Goal: Find specific page/section: Find specific page/section

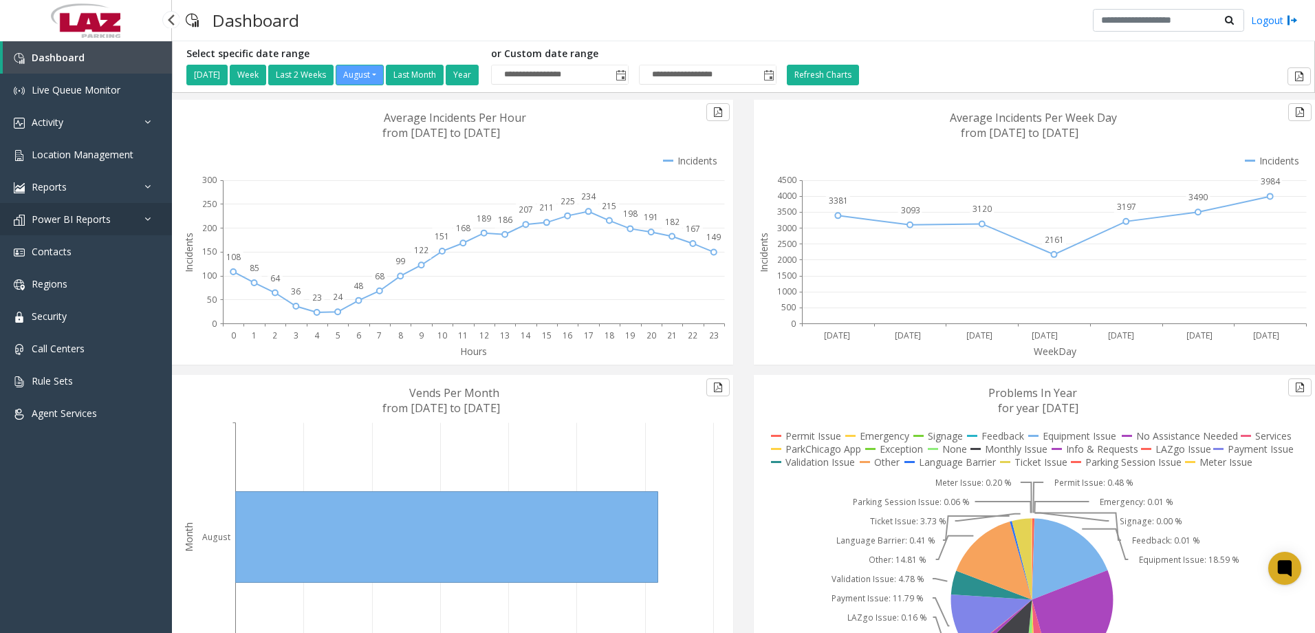
click at [119, 217] on link "Power BI Reports" at bounding box center [86, 219] width 172 height 32
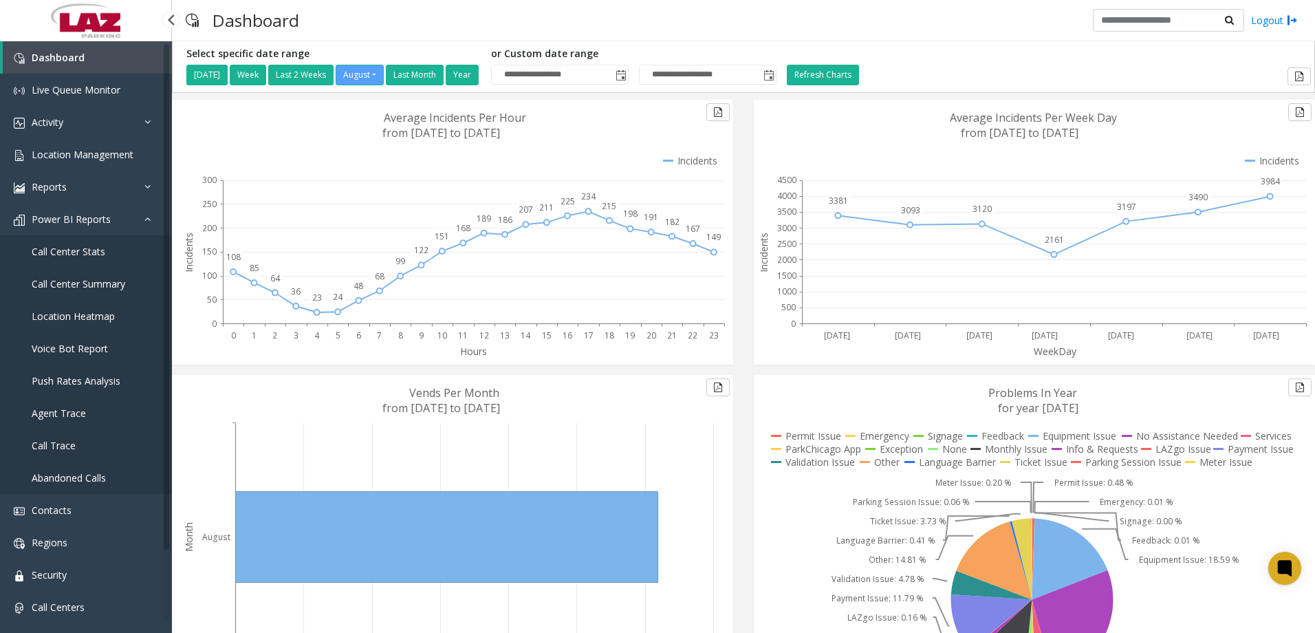
click at [107, 243] on link "Call Center Stats" at bounding box center [86, 251] width 172 height 32
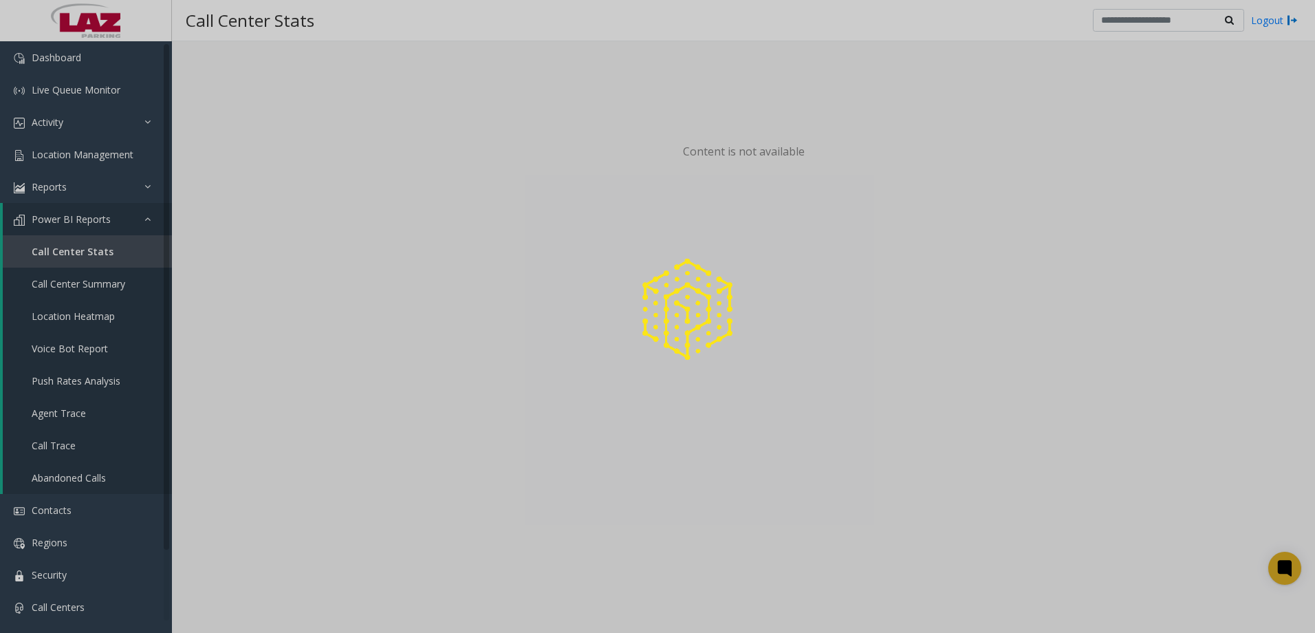
click at [87, 279] on div at bounding box center [657, 316] width 1315 height 633
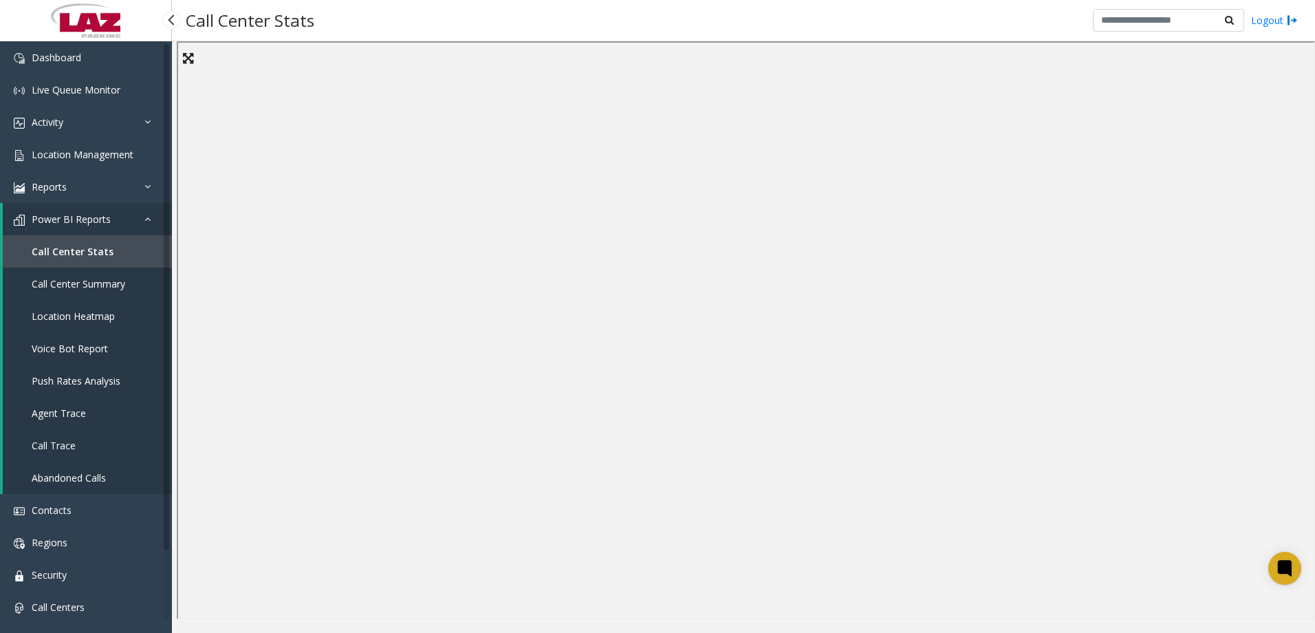
click at [74, 287] on span "Call Center Summary" at bounding box center [79, 283] width 94 height 13
click at [719, 20] on div "Call Center Summary Logout" at bounding box center [743, 20] width 1143 height 41
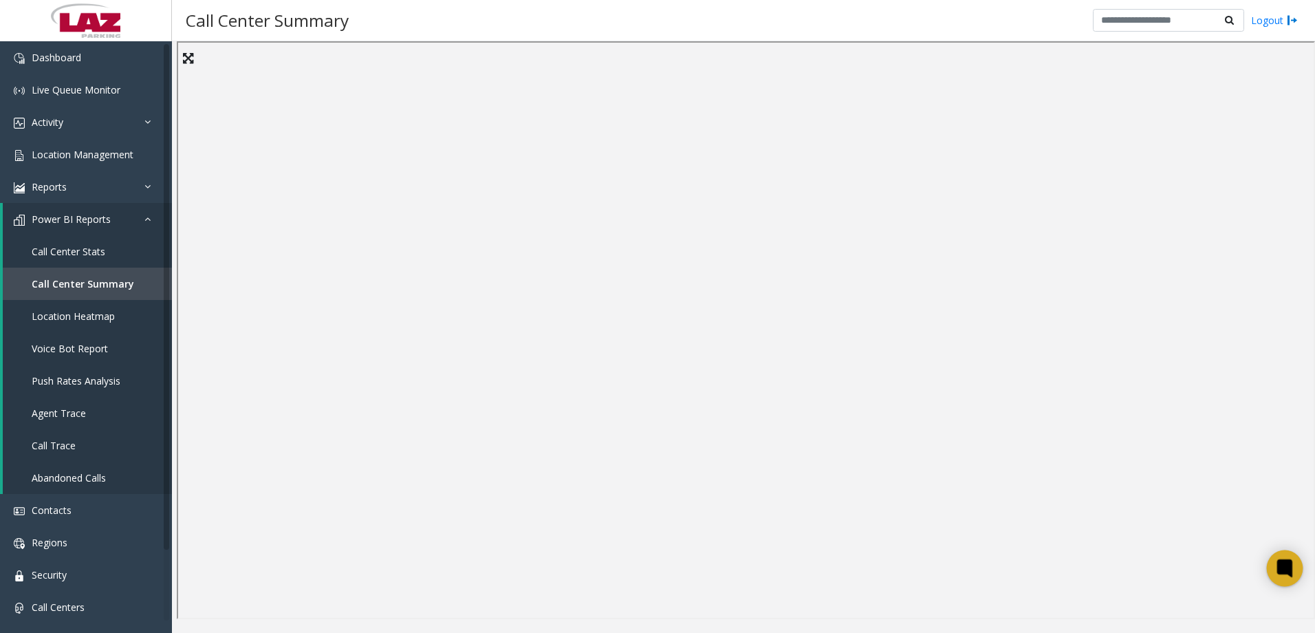
click at [1287, 565] on icon at bounding box center [1284, 567] width 10 height 10
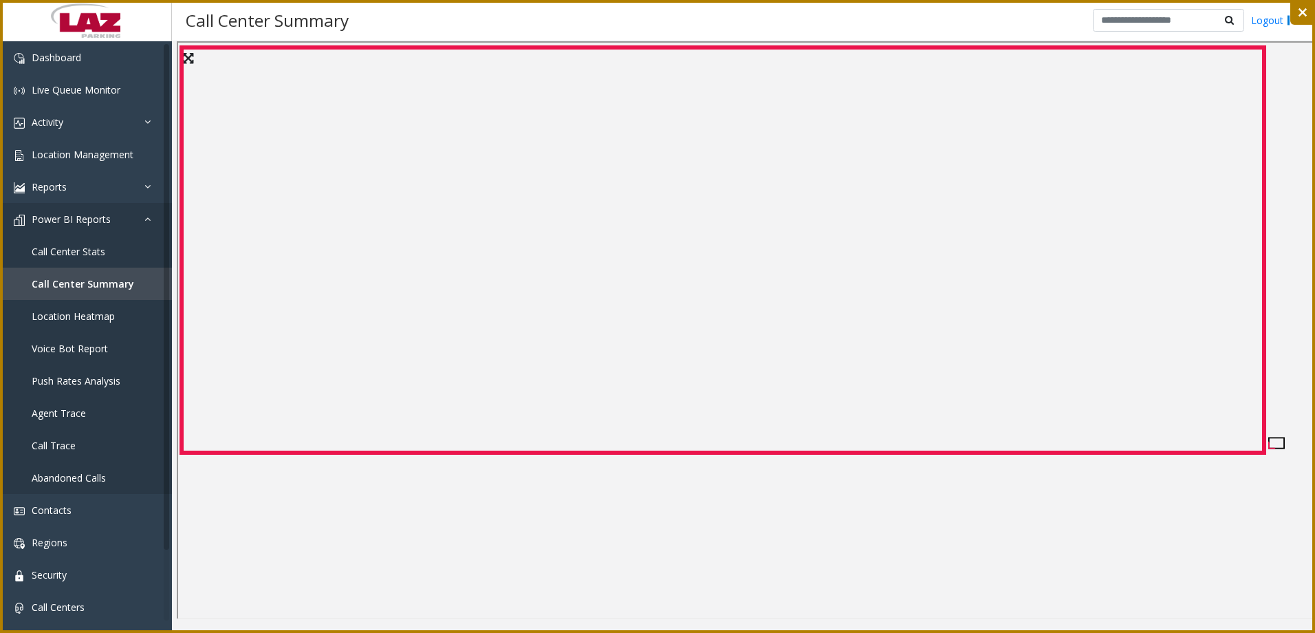
drag, startPoint x: 182, startPoint y: 47, endPoint x: 1262, endPoint y: 452, distance: 1154.3
click at [1263, 452] on icon at bounding box center [657, 316] width 1315 height 633
drag, startPoint x: 467, startPoint y: 198, endPoint x: 611, endPoint y: 221, distance: 145.5
click at [624, 235] on icon at bounding box center [657, 316] width 1315 height 633
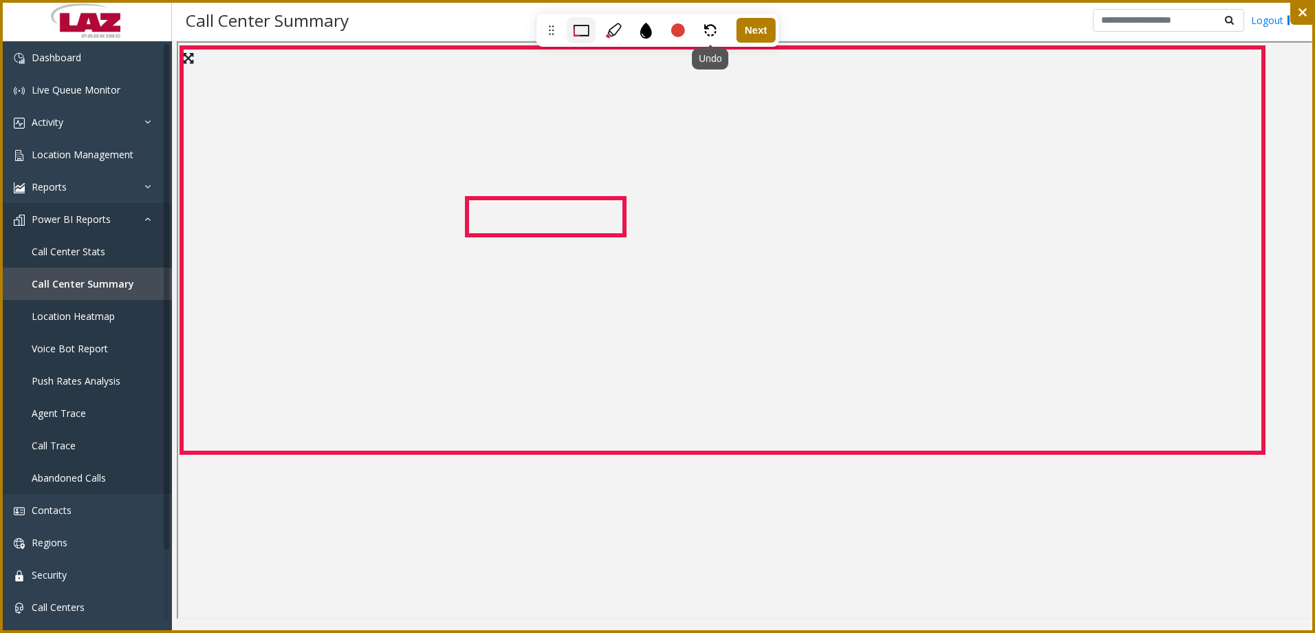
click at [704, 29] on icon at bounding box center [710, 27] width 12 height 6
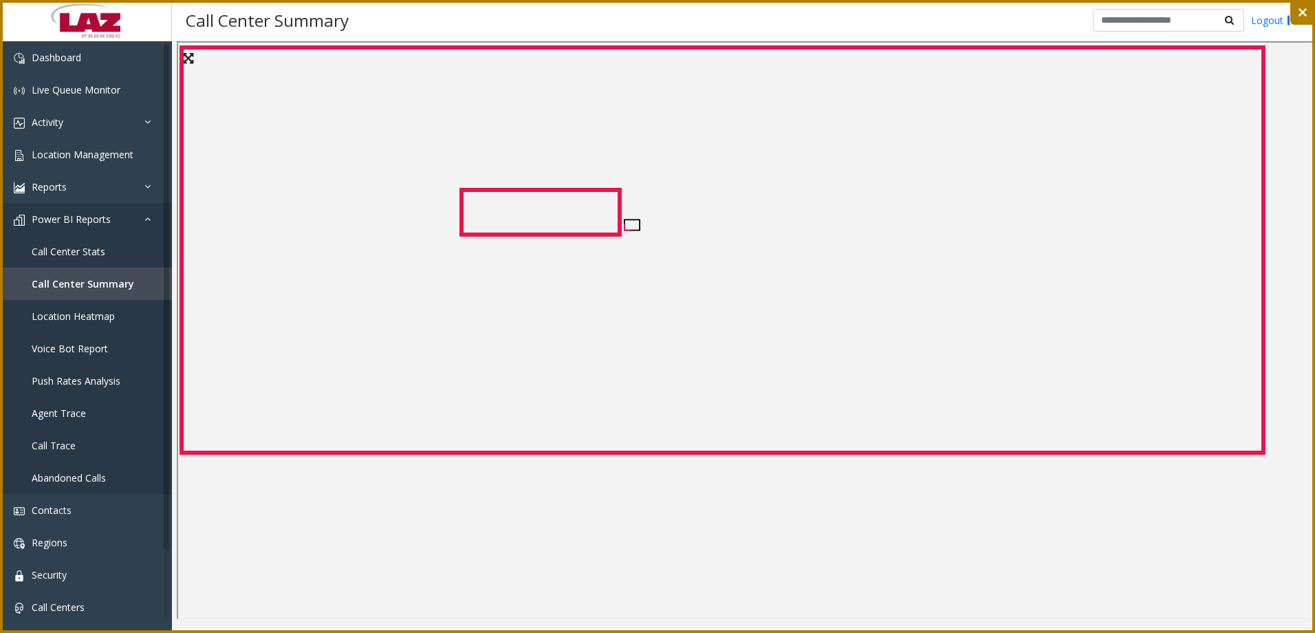
drag, startPoint x: 461, startPoint y: 190, endPoint x: 620, endPoint y: 234, distance: 164.3
click at [620, 234] on icon at bounding box center [657, 316] width 1315 height 633
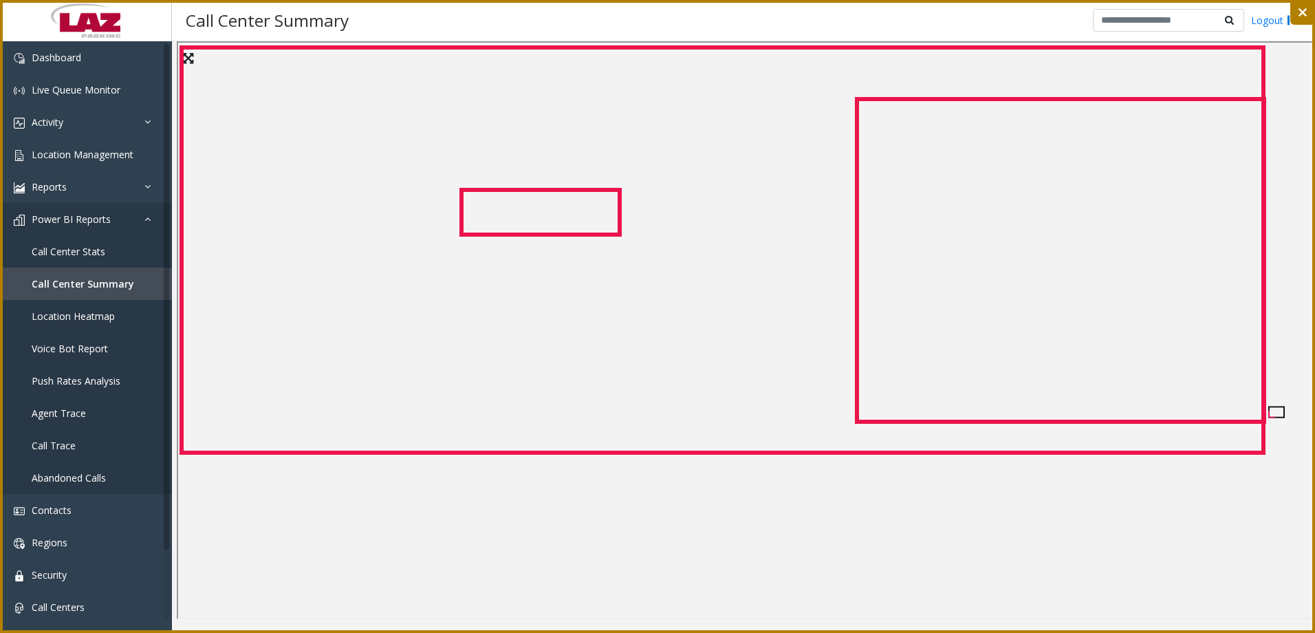
drag, startPoint x: 857, startPoint y: 99, endPoint x: 1264, endPoint y: 421, distance: 518.9
click at [1264, 421] on icon at bounding box center [657, 316] width 1315 height 633
click at [763, 24] on div "Next" at bounding box center [755, 30] width 39 height 25
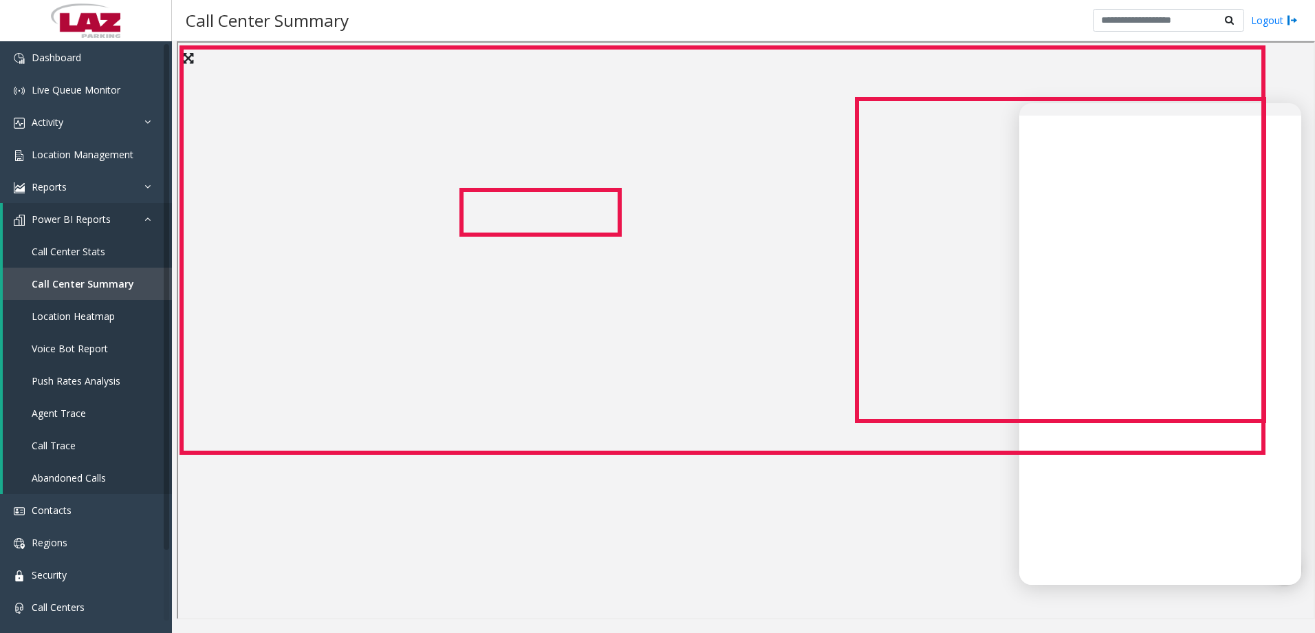
click at [1161, 338] on icon at bounding box center [657, 316] width 1315 height 633
click at [1280, 168] on icon at bounding box center [657, 316] width 1315 height 633
drag, startPoint x: 1097, startPoint y: 233, endPoint x: 1096, endPoint y: 250, distance: 16.6
click at [1096, 232] on icon at bounding box center [657, 316] width 1315 height 633
click at [1107, 320] on icon at bounding box center [657, 316] width 1315 height 633
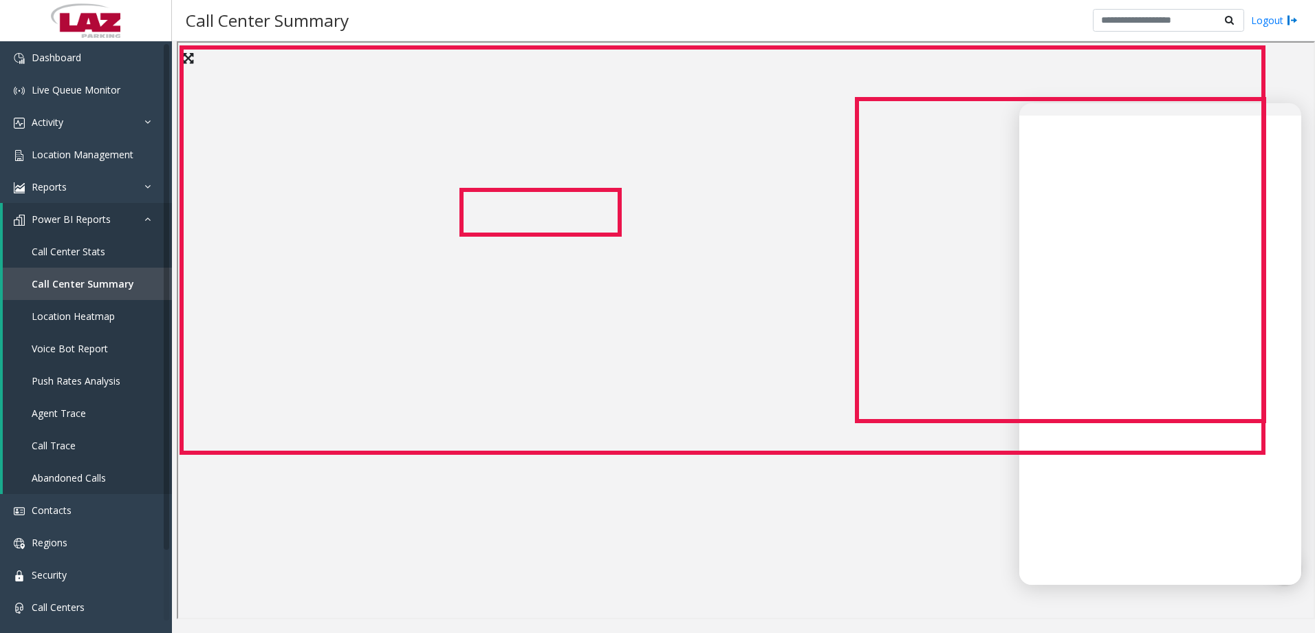
click at [1111, 365] on icon at bounding box center [657, 316] width 1315 height 633
click at [560, 47] on rect at bounding box center [723, 249] width 1082 height 405
click at [1122, 494] on icon at bounding box center [657, 316] width 1315 height 633
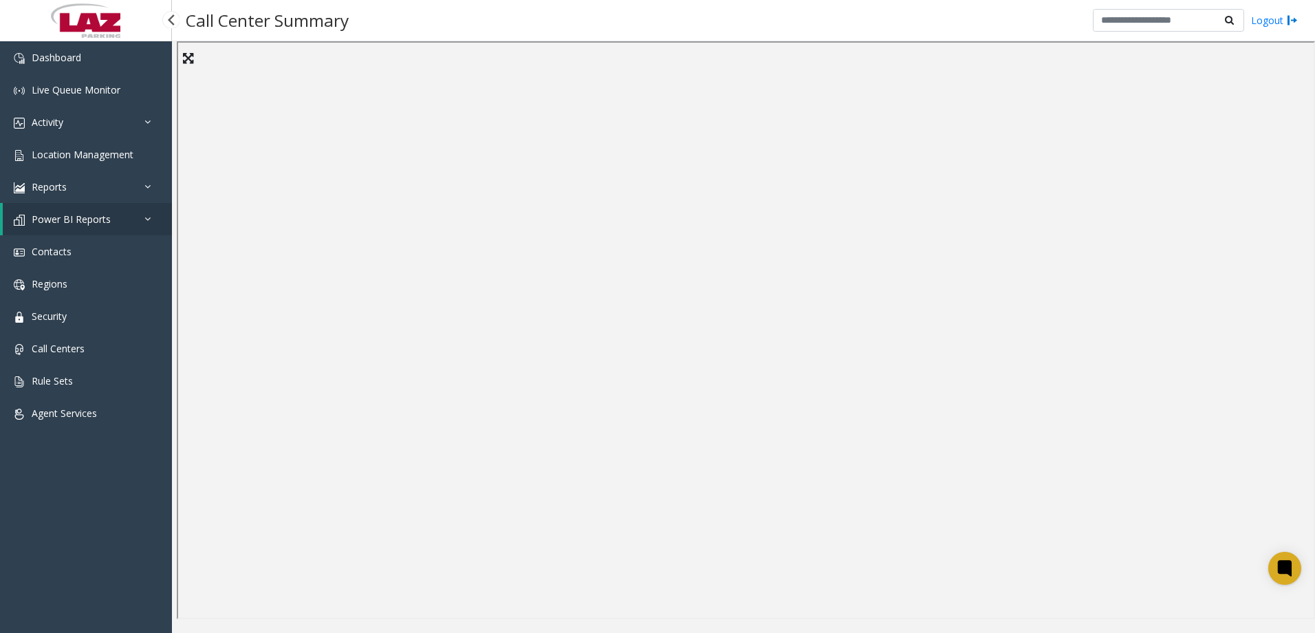
click at [148, 221] on icon at bounding box center [151, 219] width 14 height 10
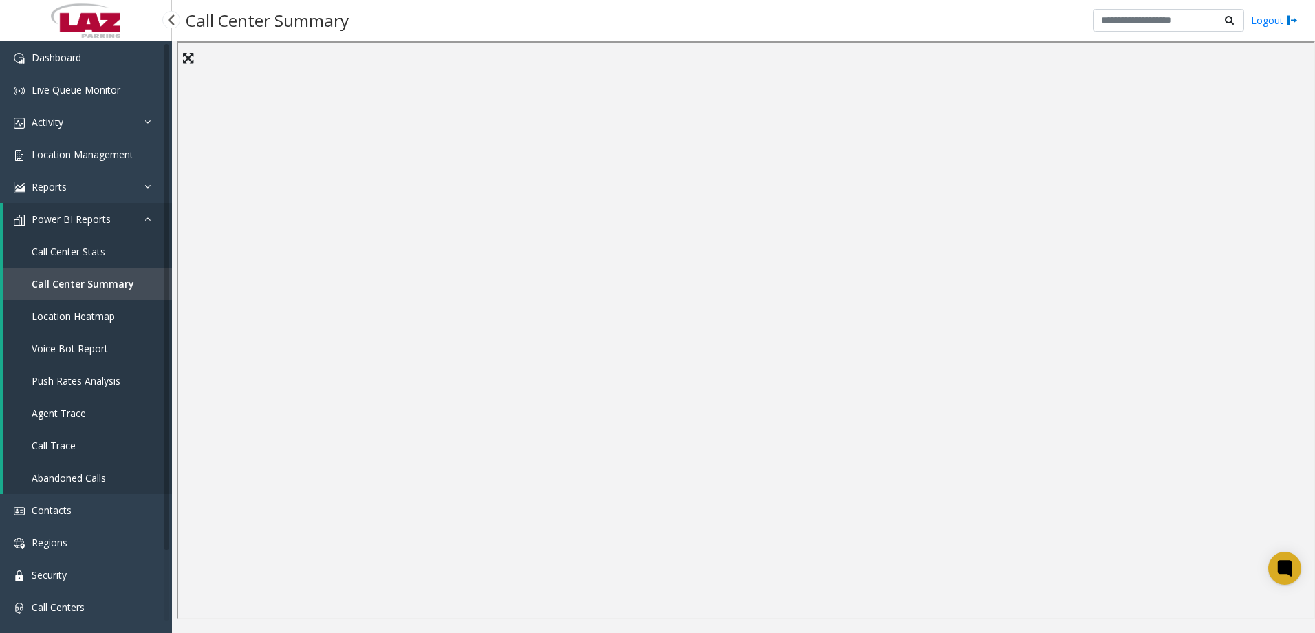
click at [94, 288] on span "Call Center Summary" at bounding box center [83, 283] width 102 height 13
click at [1278, 572] on icon at bounding box center [1284, 568] width 15 height 18
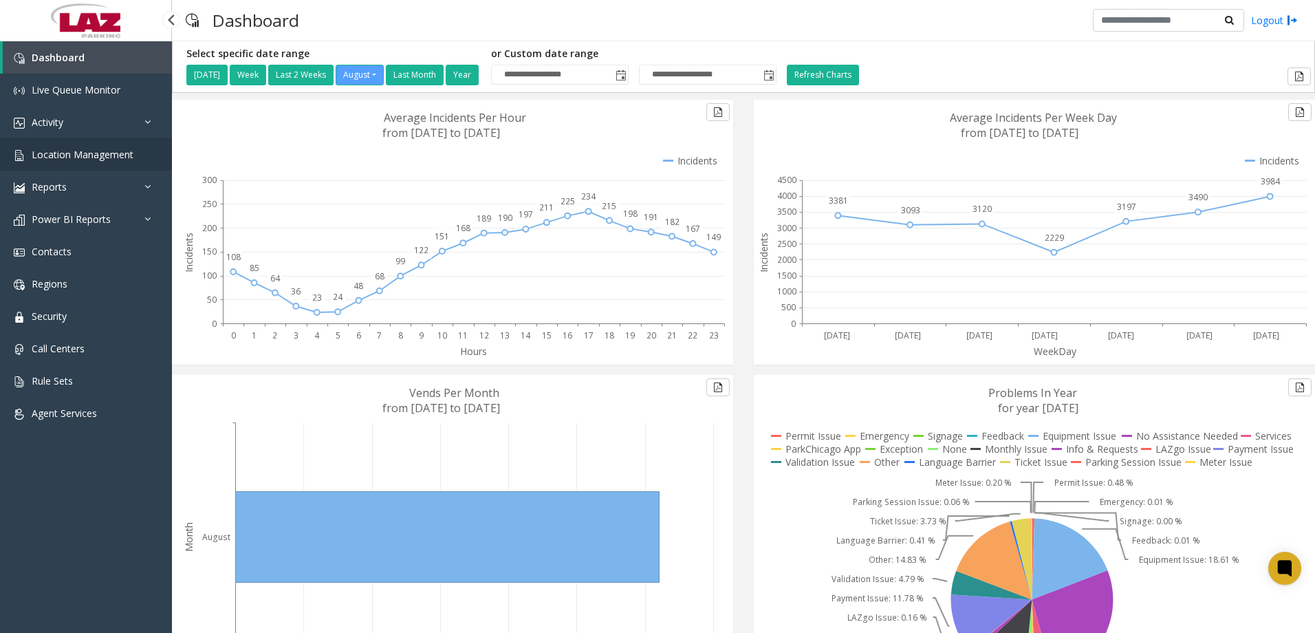
click at [74, 154] on span "Location Management" at bounding box center [83, 154] width 102 height 13
